Goal: Transaction & Acquisition: Purchase product/service

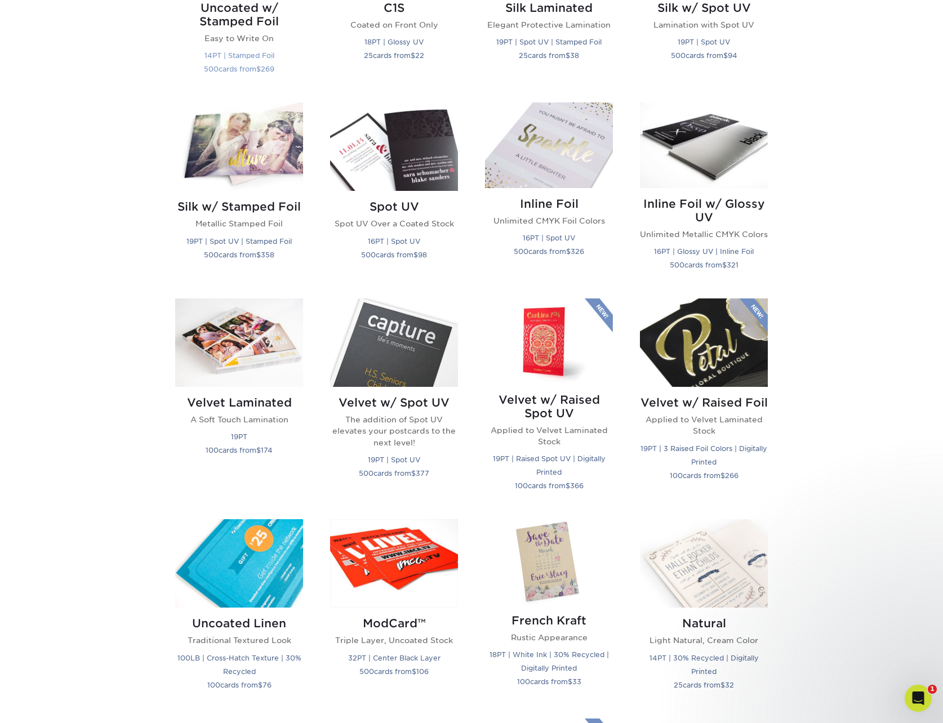
scroll to position [862, 0]
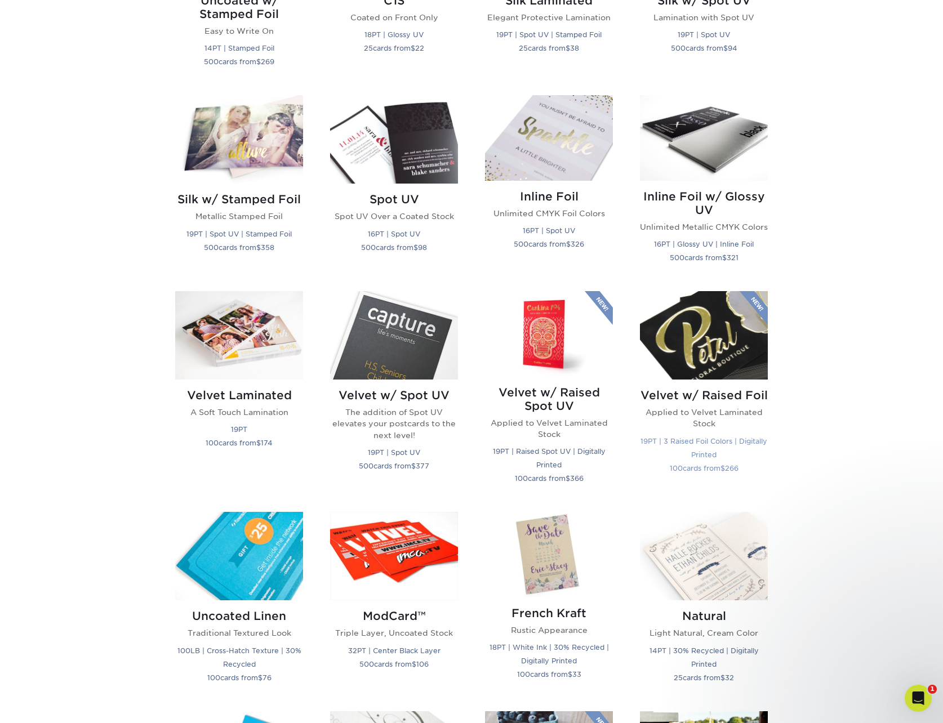
click at [728, 355] on img at bounding box center [704, 335] width 128 height 88
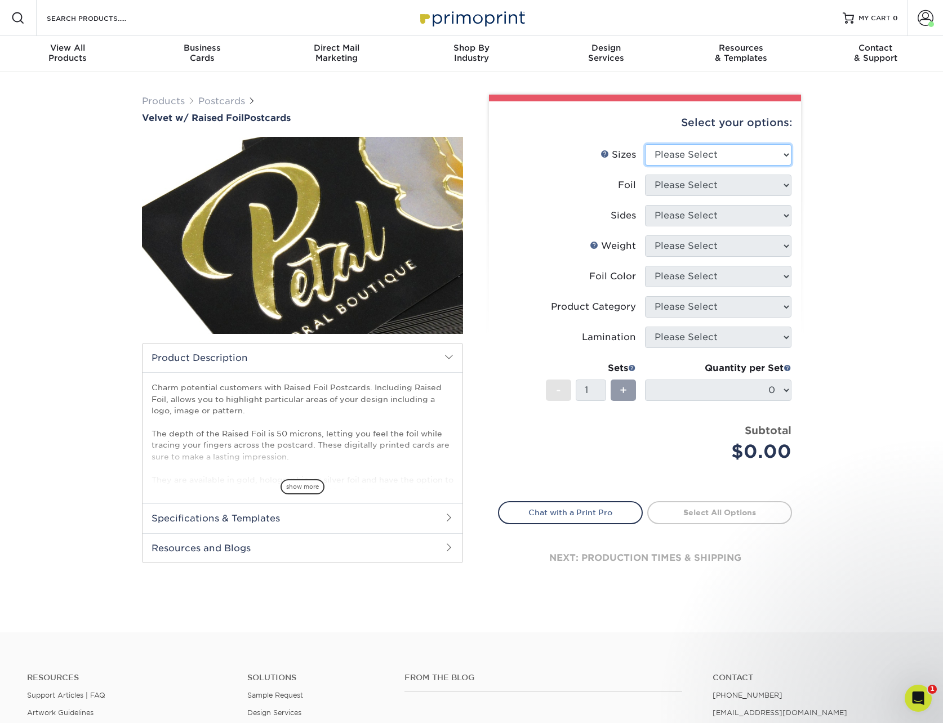
click at [750, 155] on select "Please Select 4" x 6" 5" x 7"" at bounding box center [718, 154] width 146 height 21
select select "5.00x7.00"
click at [645, 144] on select "Please Select 4" x 6" 5" x 7"" at bounding box center [718, 154] width 146 height 21
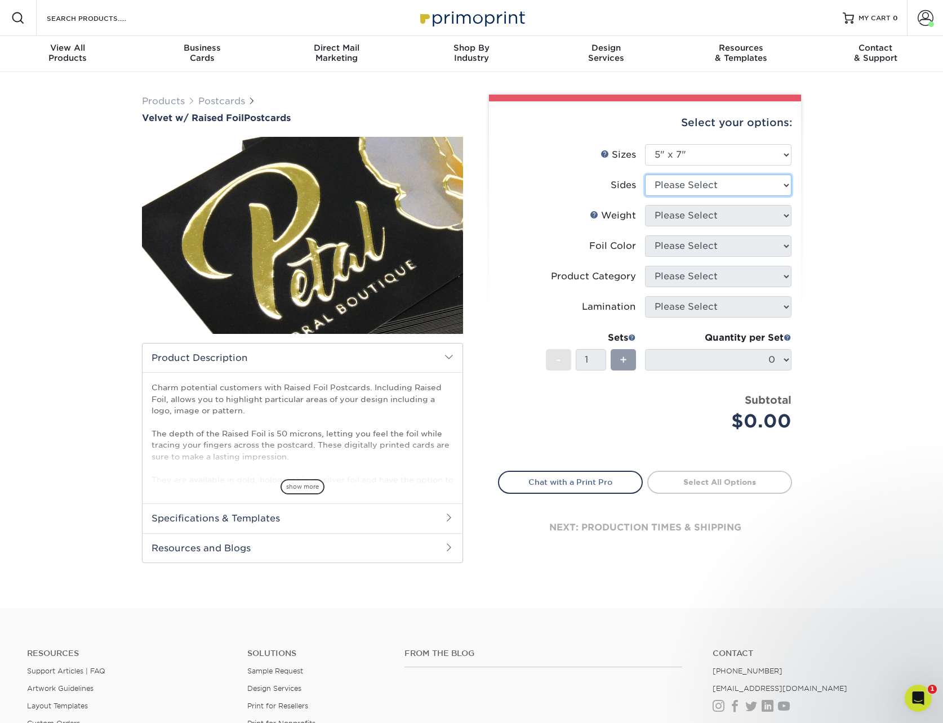
click at [746, 184] on select "Please Select Print Both Sides - Foil Both Sides Print Both Sides - Foil Front …" at bounding box center [718, 185] width 146 height 21
select select "34527644-b4fd-4ffb-9092-1318eefcd9d9"
click at [645, 175] on select "Please Select Print Both Sides - Foil Both Sides Print Both Sides - Foil Front …" at bounding box center [718, 185] width 146 height 21
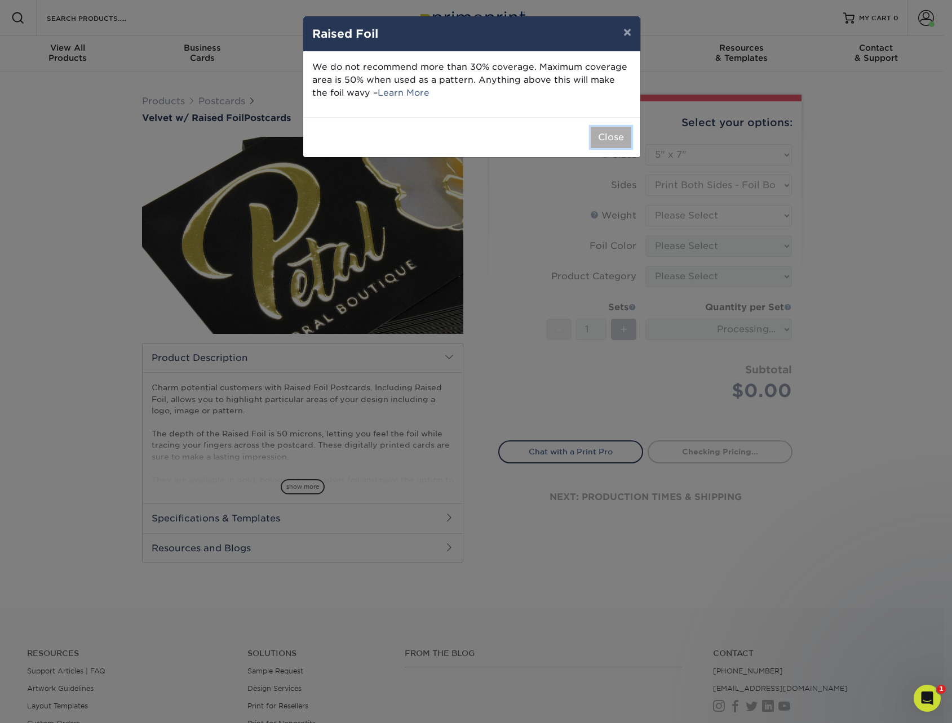
click at [620, 135] on button "Close" at bounding box center [610, 137] width 41 height 21
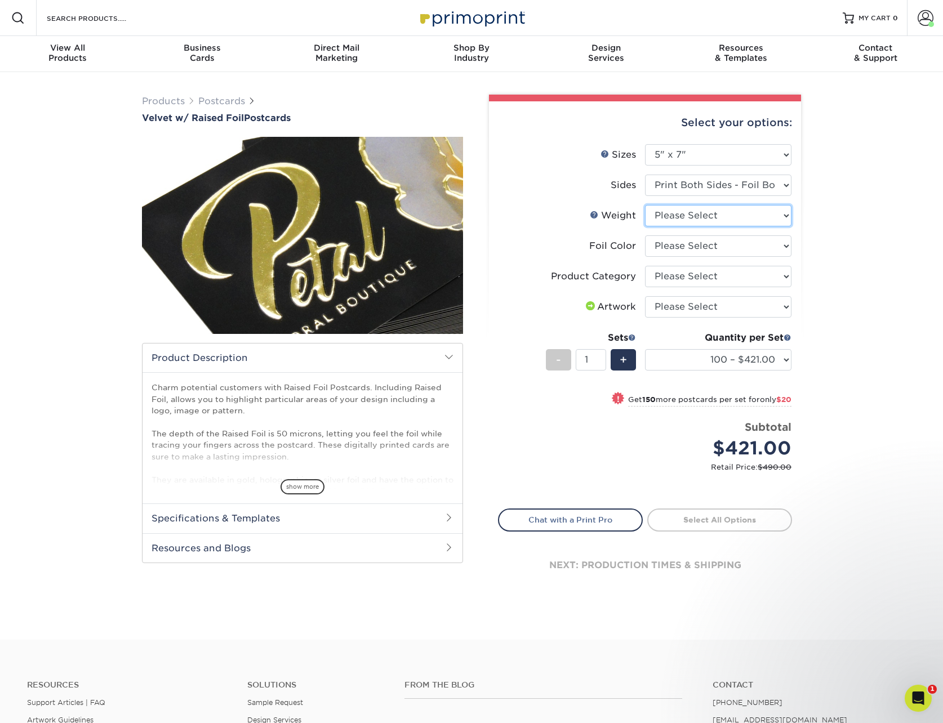
click at [683, 214] on select "Please Select 16PT" at bounding box center [718, 215] width 146 height 21
select select "16PT"
click at [645, 205] on select "Please Select 16PT" at bounding box center [718, 215] width 146 height 21
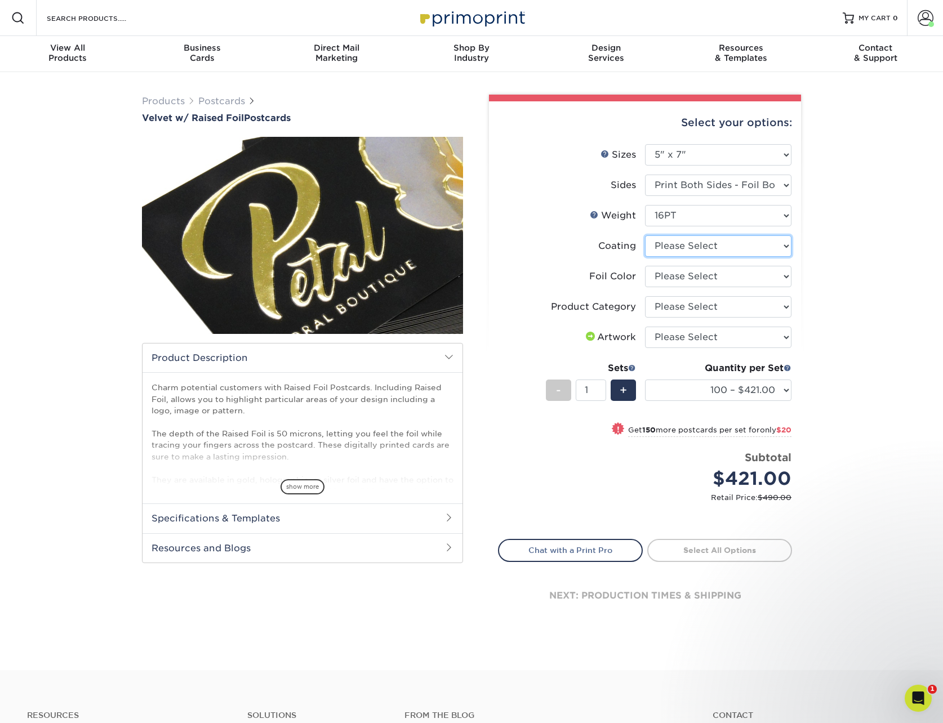
click at [689, 240] on select at bounding box center [718, 245] width 146 height 21
select select "3e7618de-abca-4bda-9f97-8b9129e913d8"
click at [645, 235] on select at bounding box center [718, 245] width 146 height 21
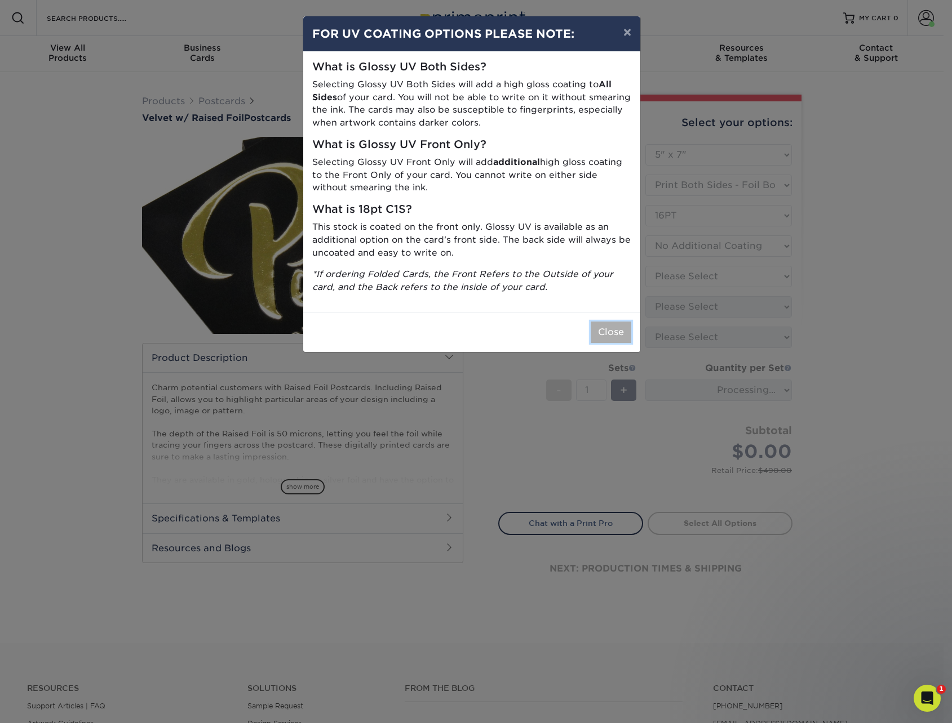
click at [609, 329] on button "Close" at bounding box center [610, 332] width 41 height 21
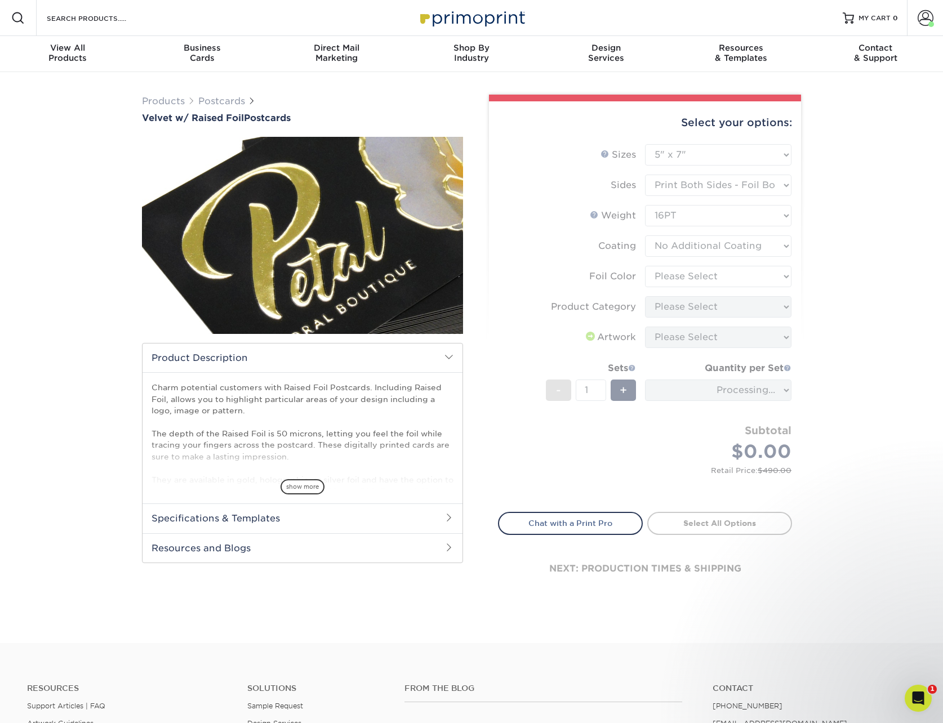
click at [686, 273] on form "Sizes Help Sizes Please Select 4" x 6" 5" x 7" Foil Please Select" at bounding box center [645, 321] width 294 height 355
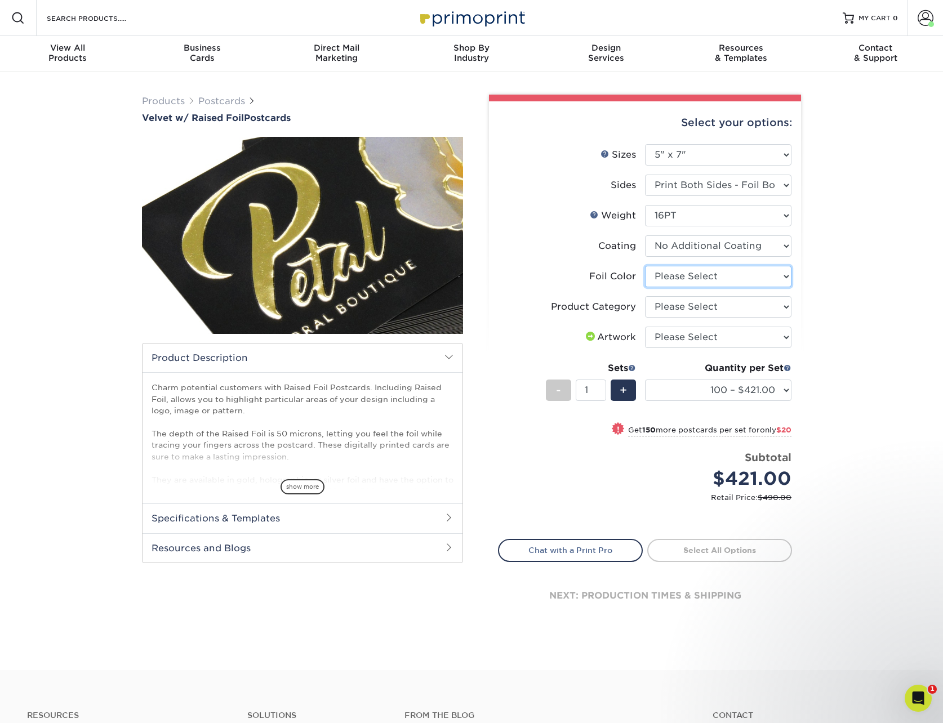
click at [689, 275] on select "Please Select Silver Foil Holographic Foil Gold Foil" at bounding box center [718, 276] width 146 height 21
select select "acffa4a5-22f9-4585-ba3f-0adaa54b8c85"
click at [645, 266] on select "Please Select Silver Foil Holographic Foil Gold Foil" at bounding box center [718, 276] width 146 height 21
click at [696, 305] on select "Please Select Postcards" at bounding box center [718, 306] width 146 height 21
select select "9b7272e0-d6c8-4c3c-8e97-d3a1bcdab858"
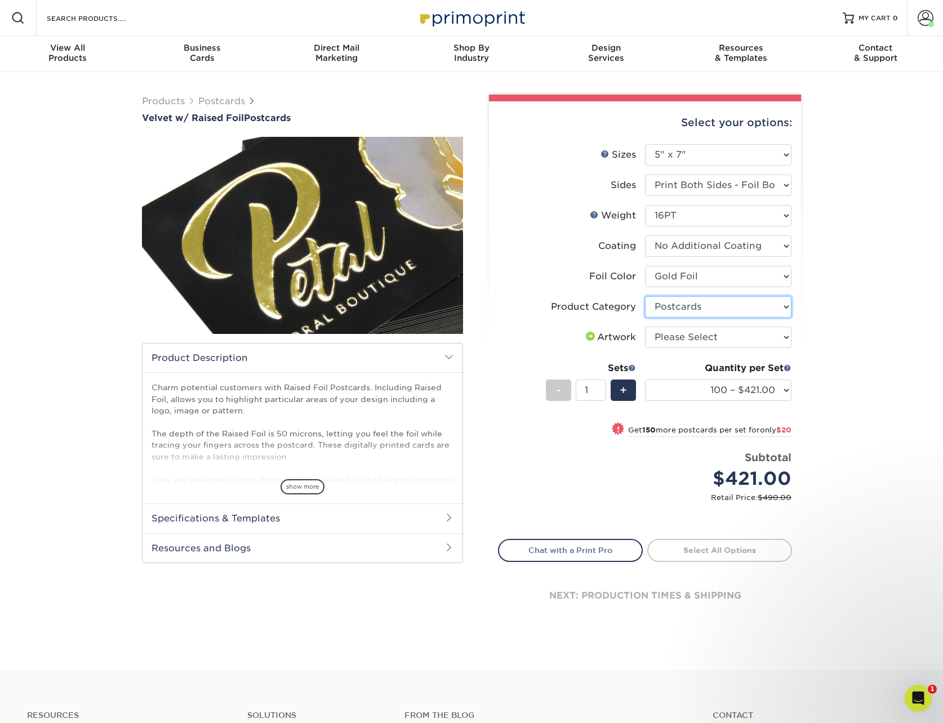
click at [645, 296] on select "Please Select Postcards" at bounding box center [718, 306] width 146 height 21
click at [696, 339] on select "Please Select I will upload files I need a design - $150" at bounding box center [718, 337] width 146 height 21
select select "upload"
click at [645, 327] on select "Please Select I will upload files I need a design - $150" at bounding box center [718, 337] width 146 height 21
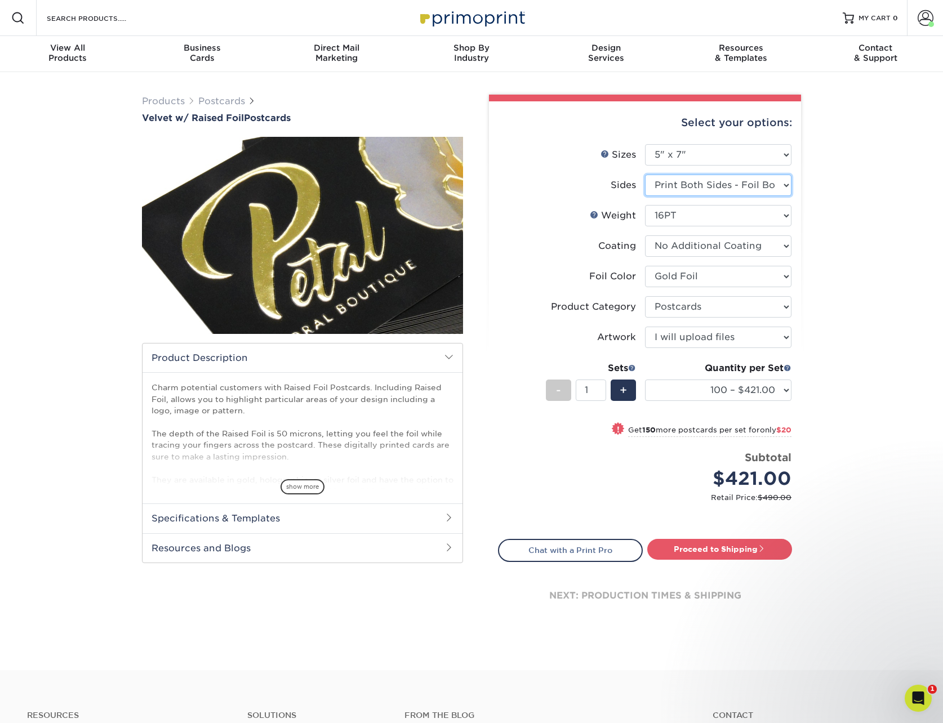
click at [777, 190] on select "Please Select Print Both Sides - Foil Both Sides Print Both Sides - Foil Front …" at bounding box center [718, 185] width 146 height 21
select select "e9e9dfb3-fba1-4d60-972c-fd9ca5904d33"
click at [645, 175] on select "Please Select Print Both Sides - Foil Both Sides Print Both Sides - Foil Front …" at bounding box center [718, 185] width 146 height 21
select select "-1"
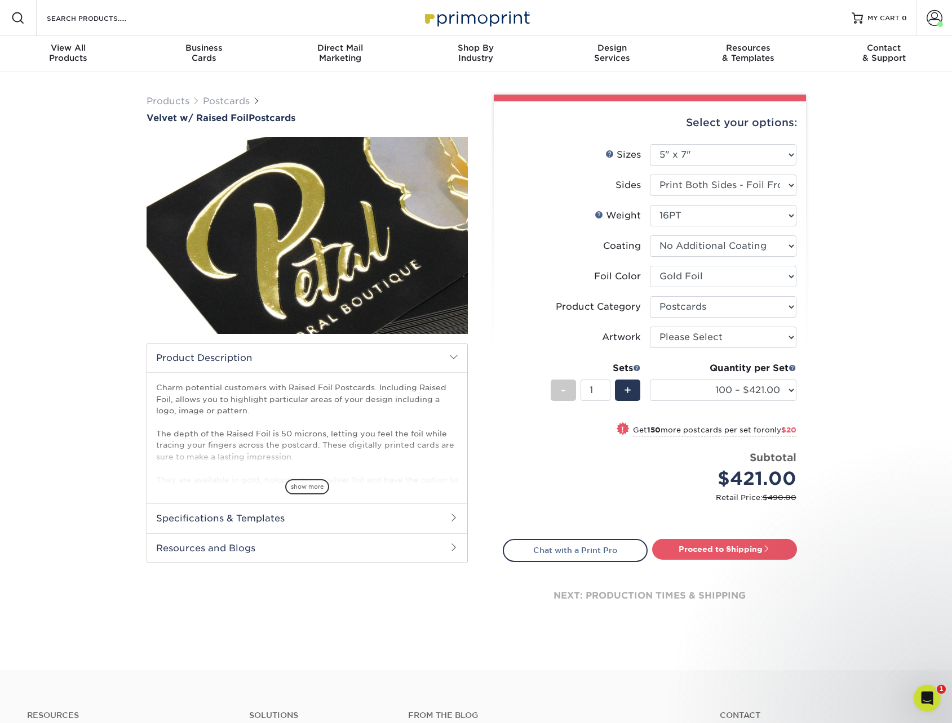
select select "-1"
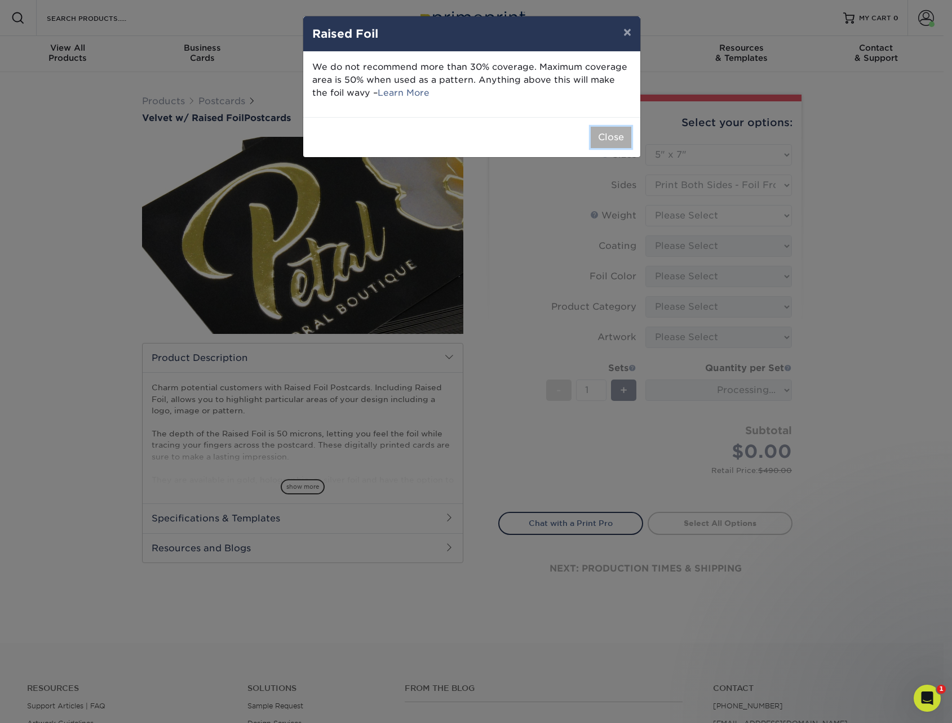
click at [610, 134] on button "Close" at bounding box center [610, 137] width 41 height 21
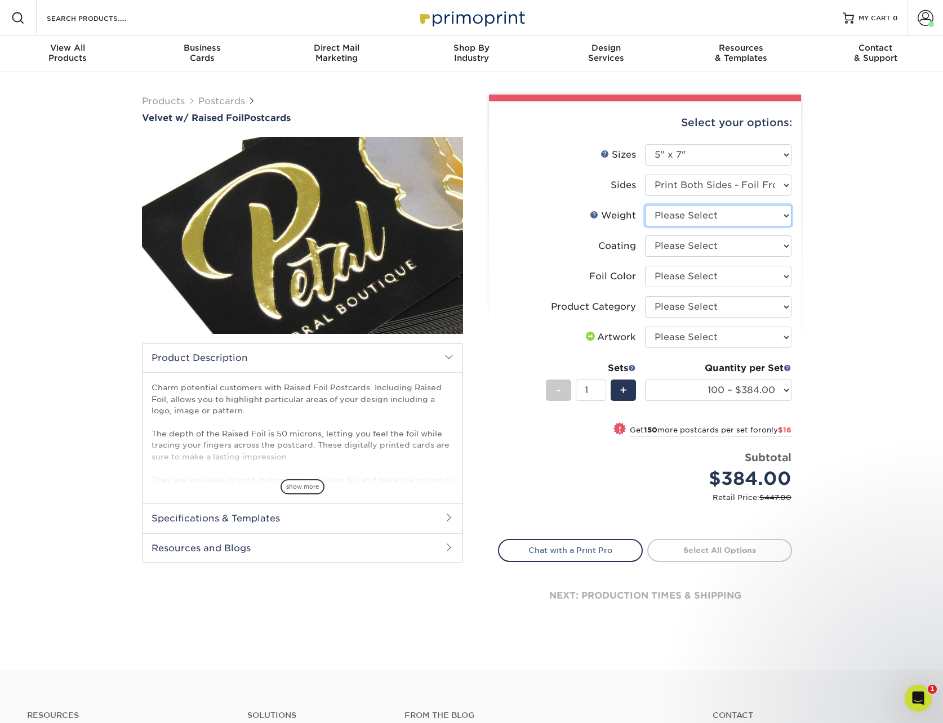
click at [683, 219] on select "Please Select 16PT" at bounding box center [718, 215] width 146 height 21
select select "16PT"
click at [645, 205] on select "Please Select 16PT" at bounding box center [718, 215] width 146 height 21
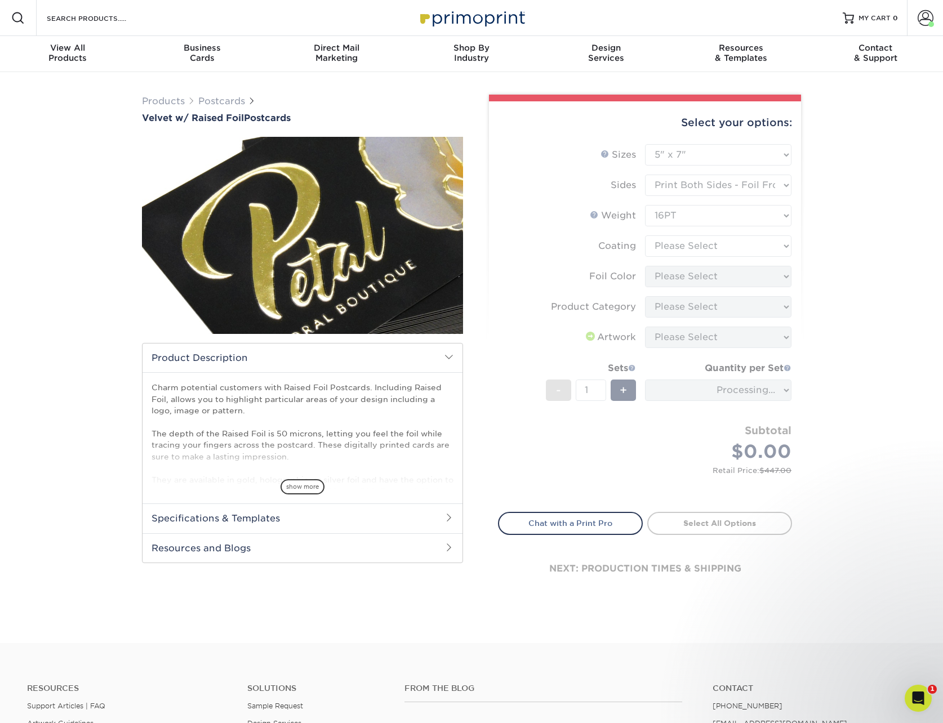
click at [688, 251] on form "Sizes Help Sizes Please Select 4" x 6" 5" x 7" Foil Please Select" at bounding box center [645, 321] width 294 height 355
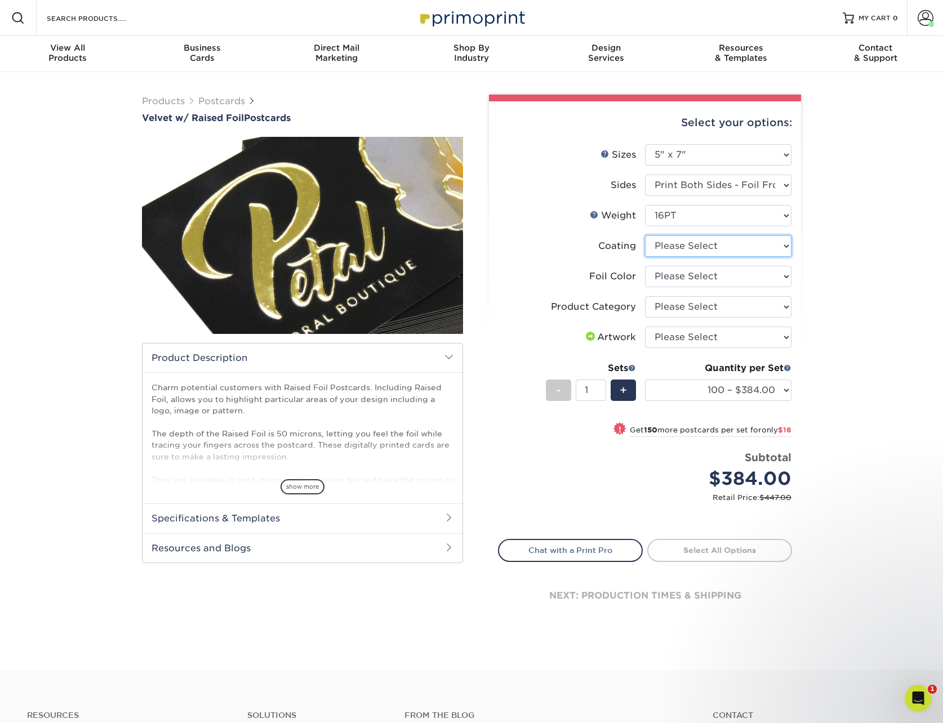
click at [695, 243] on select at bounding box center [718, 245] width 146 height 21
select select "3e7618de-abca-4bda-9f97-8b9129e913d8"
click at [645, 235] on select at bounding box center [718, 245] width 146 height 21
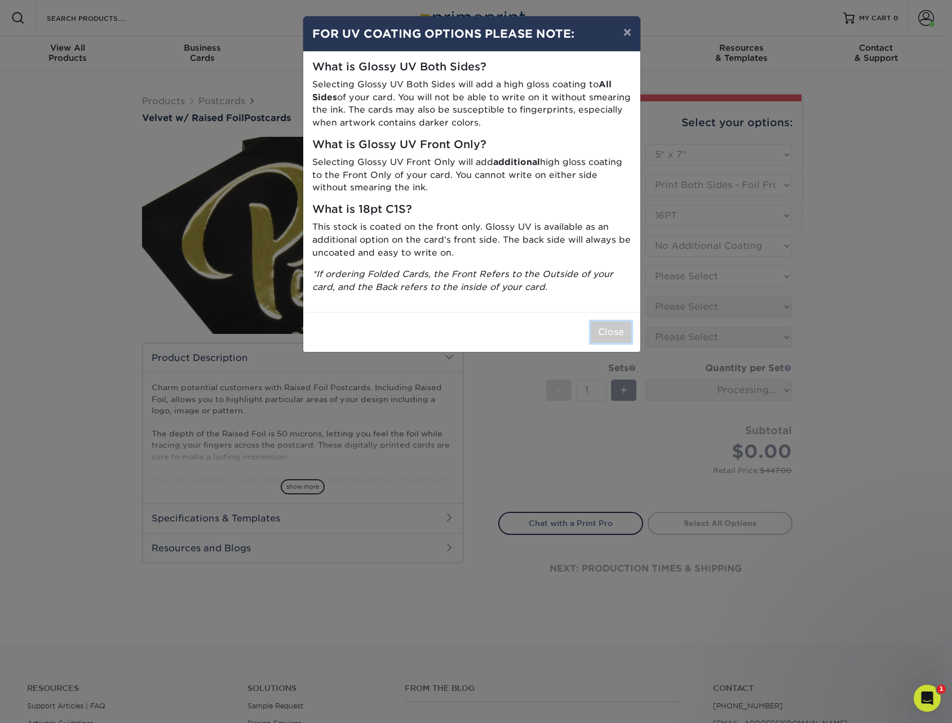
drag, startPoint x: 611, startPoint y: 330, endPoint x: 660, endPoint y: 303, distance: 55.2
click at [612, 330] on button "Close" at bounding box center [610, 332] width 41 height 21
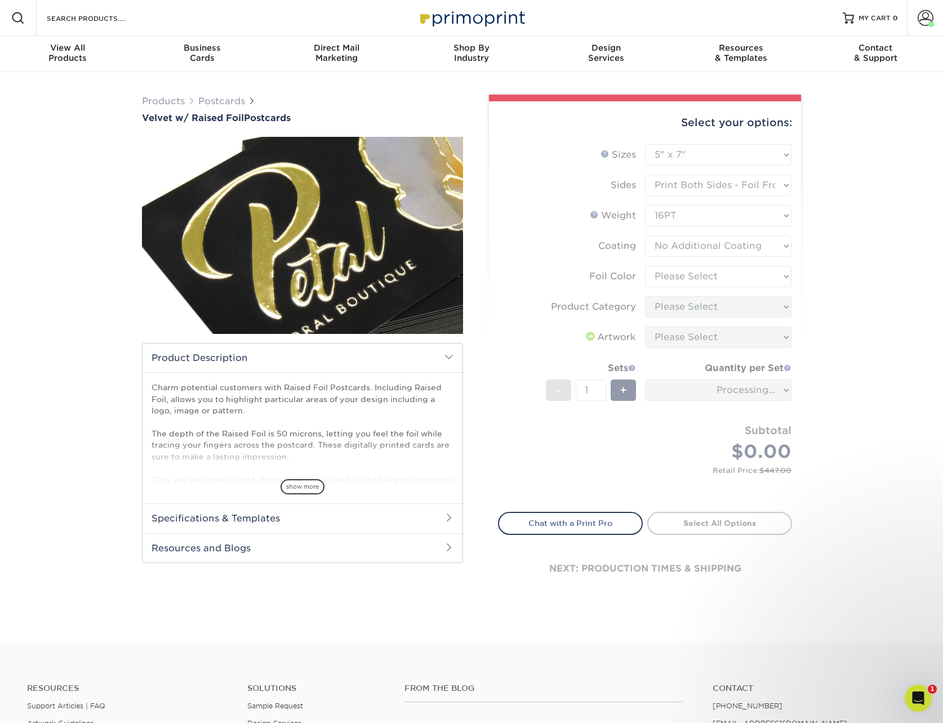
click at [694, 270] on form "Sizes Help Sizes Please Select 4" x 6" 5" x 7" Foil Please Select" at bounding box center [645, 321] width 294 height 355
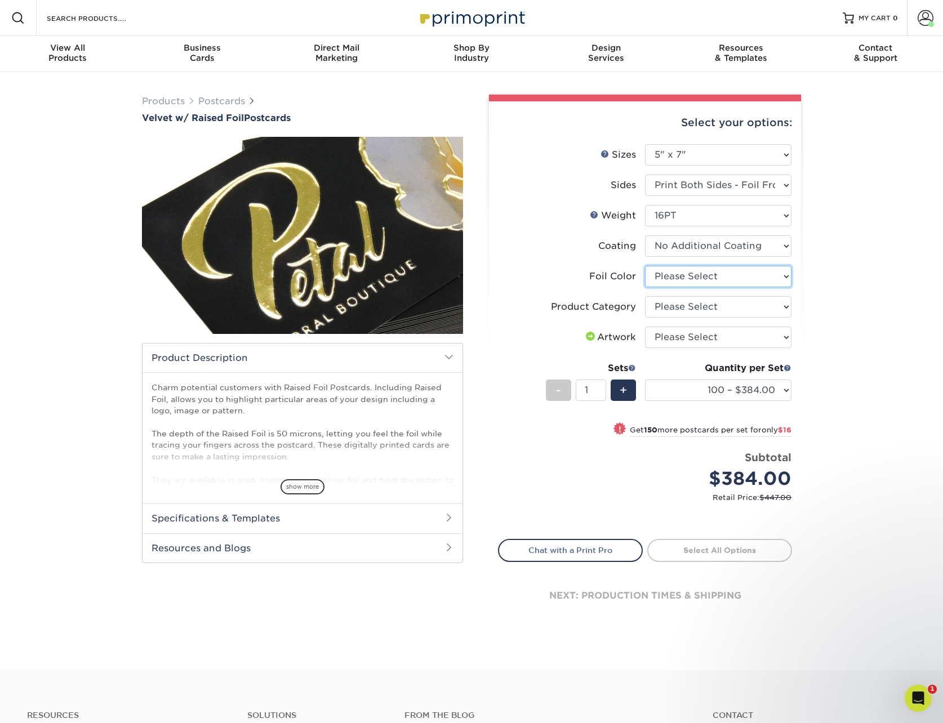
click at [696, 276] on select "Please Select Silver Foil Gold Foil Holographic Foil" at bounding box center [718, 276] width 146 height 21
select select "acffa4a5-22f9-4585-ba3f-0adaa54b8c85"
click at [645, 266] on select "Please Select Silver Foil Gold Foil Holographic Foil" at bounding box center [718, 276] width 146 height 21
click at [709, 308] on select "Please Select Postcards" at bounding box center [718, 306] width 146 height 21
select select "9b7272e0-d6c8-4c3c-8e97-d3a1bcdab858"
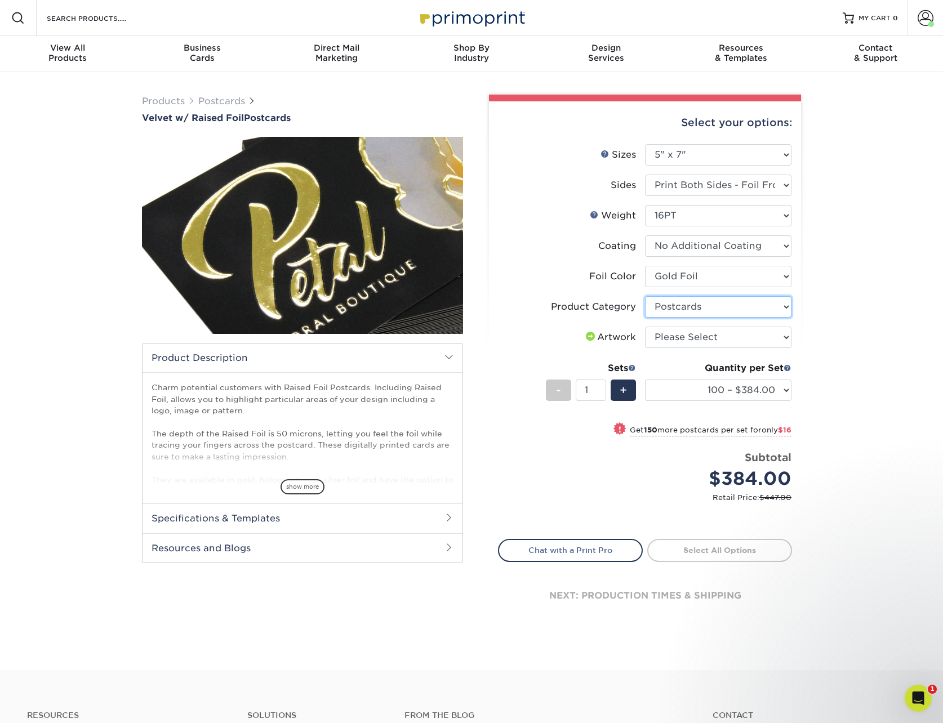
click at [645, 296] on select "Please Select Postcards" at bounding box center [718, 306] width 146 height 21
click at [696, 338] on select "Please Select I will upload files I need a design - $150" at bounding box center [718, 337] width 146 height 21
select select "upload"
click at [645, 327] on select "Please Select I will upload files I need a design - $150" at bounding box center [718, 337] width 146 height 21
click at [238, 99] on link "Postcards" at bounding box center [221, 101] width 47 height 11
